Goal: Find specific page/section: Find specific page/section

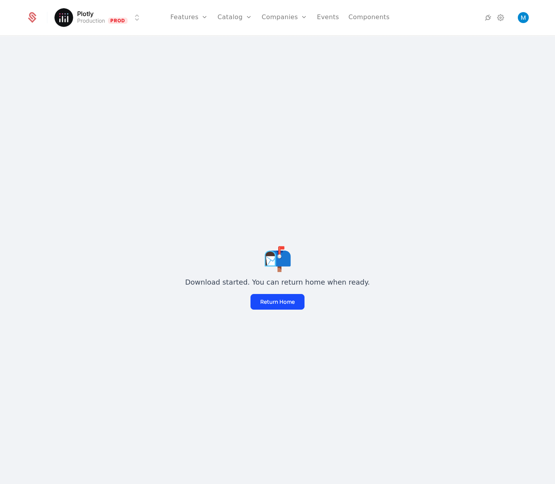
click at [277, 39] on link "Companies" at bounding box center [289, 38] width 36 height 6
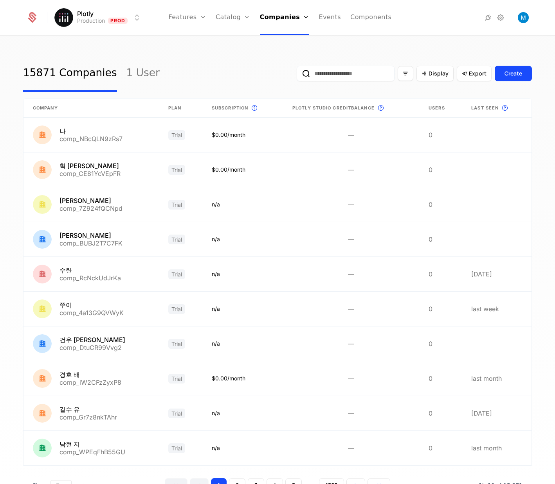
click at [359, 74] on input "email" at bounding box center [345, 74] width 98 height 16
type input "******"
click at [296, 75] on button "submit" at bounding box center [296, 75] width 0 height 0
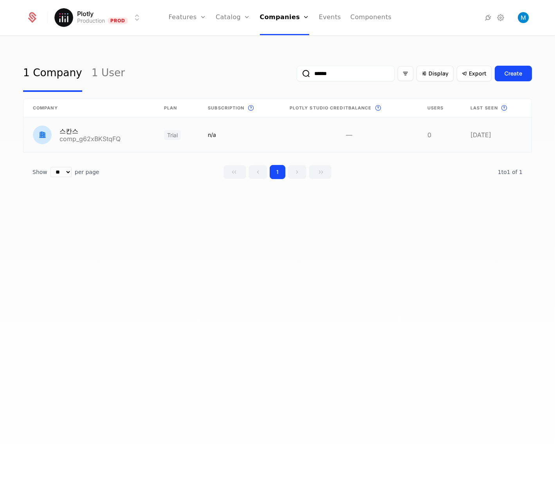
click at [99, 142] on link at bounding box center [88, 135] width 131 height 34
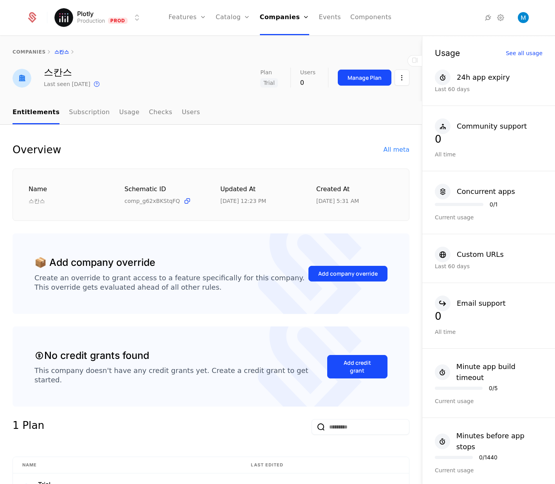
click at [400, 150] on div "All meta" at bounding box center [396, 149] width 26 height 9
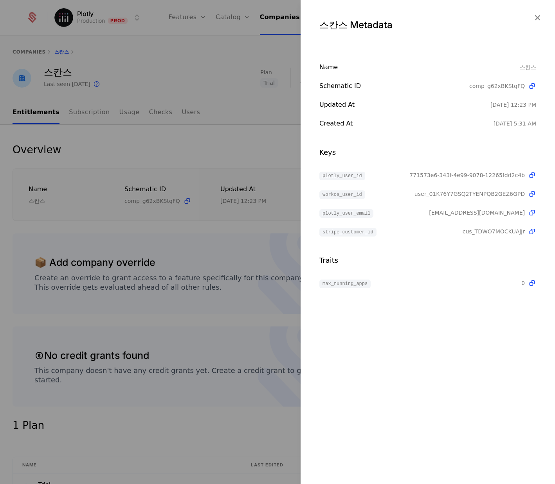
click at [546, 16] on div "스칸스 Metadata" at bounding box center [427, 22] width 254 height 44
click at [543, 16] on div "스칸스 Metadata" at bounding box center [427, 22] width 254 height 44
click at [540, 16] on icon "button" at bounding box center [537, 18] width 10 height 10
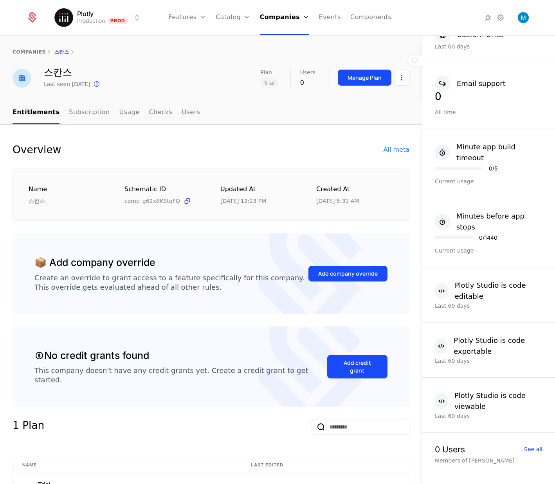
scroll to position [246, 0]
